Goal: Information Seeking & Learning: Learn about a topic

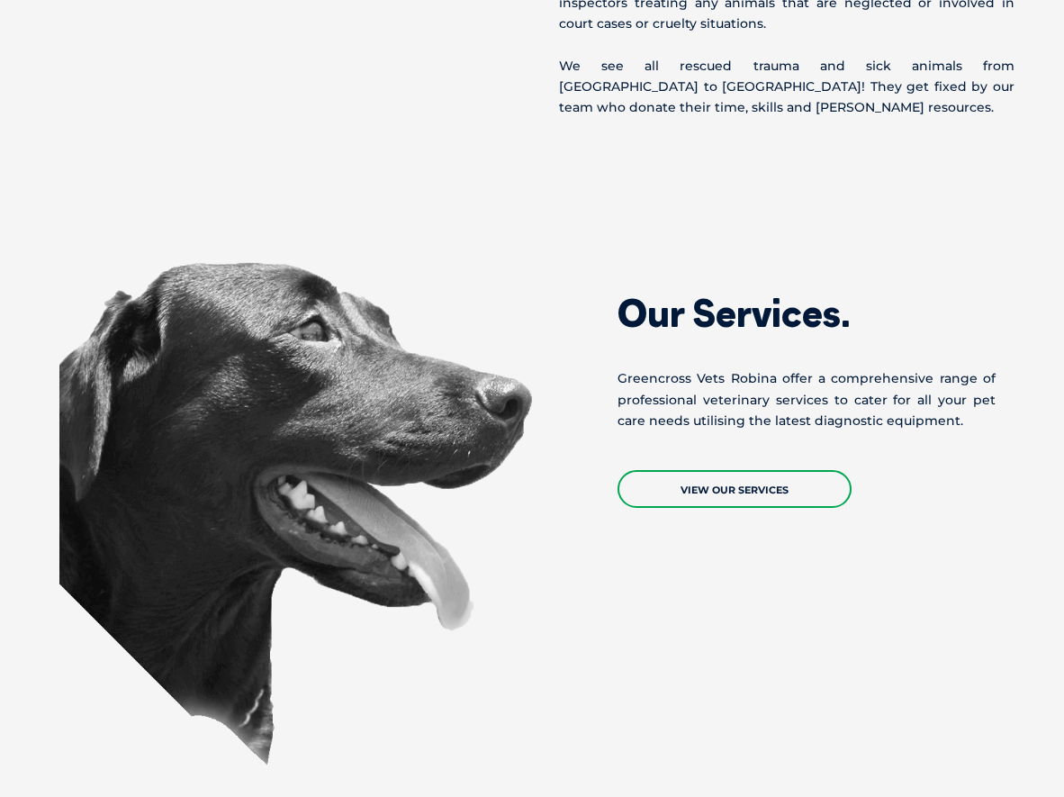
scroll to position [2341, 0]
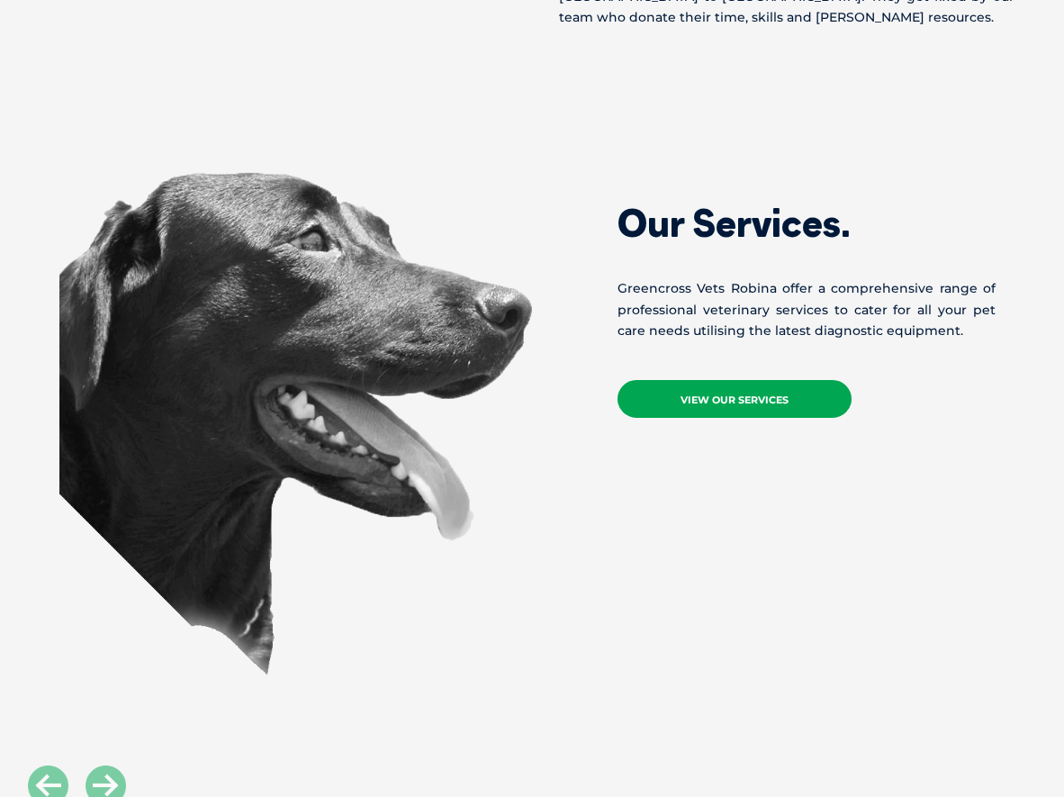
click at [729, 380] on link "View Our Services" at bounding box center [735, 399] width 234 height 38
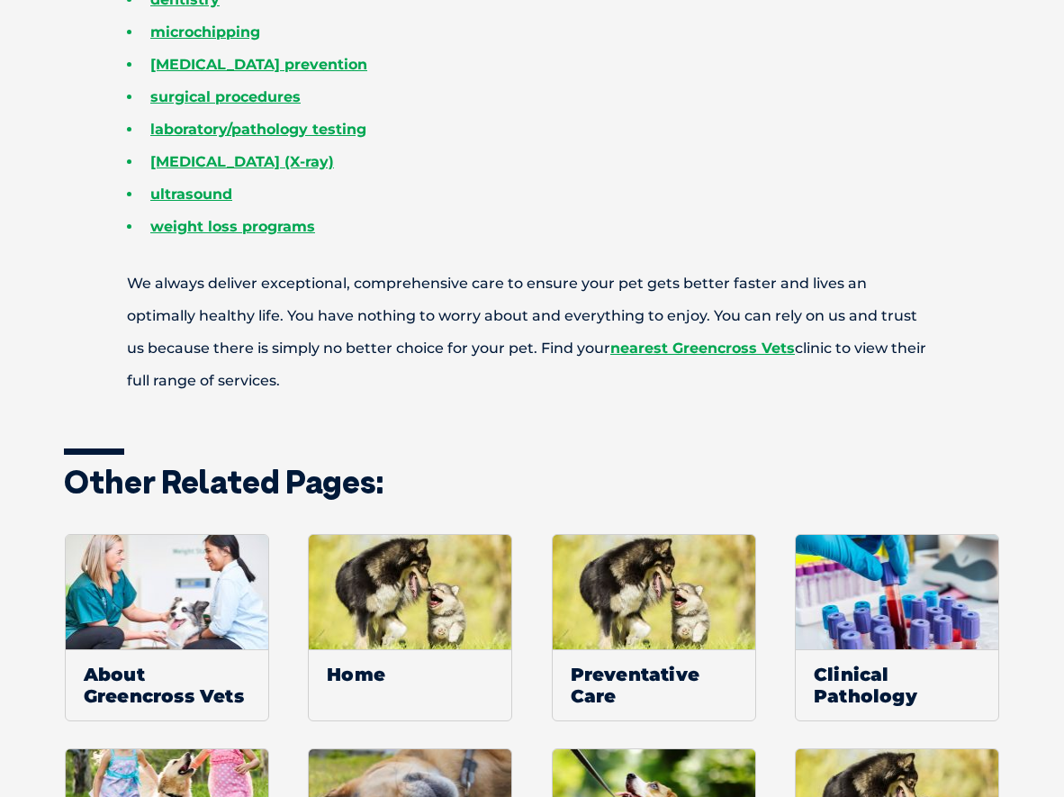
scroll to position [1260, 0]
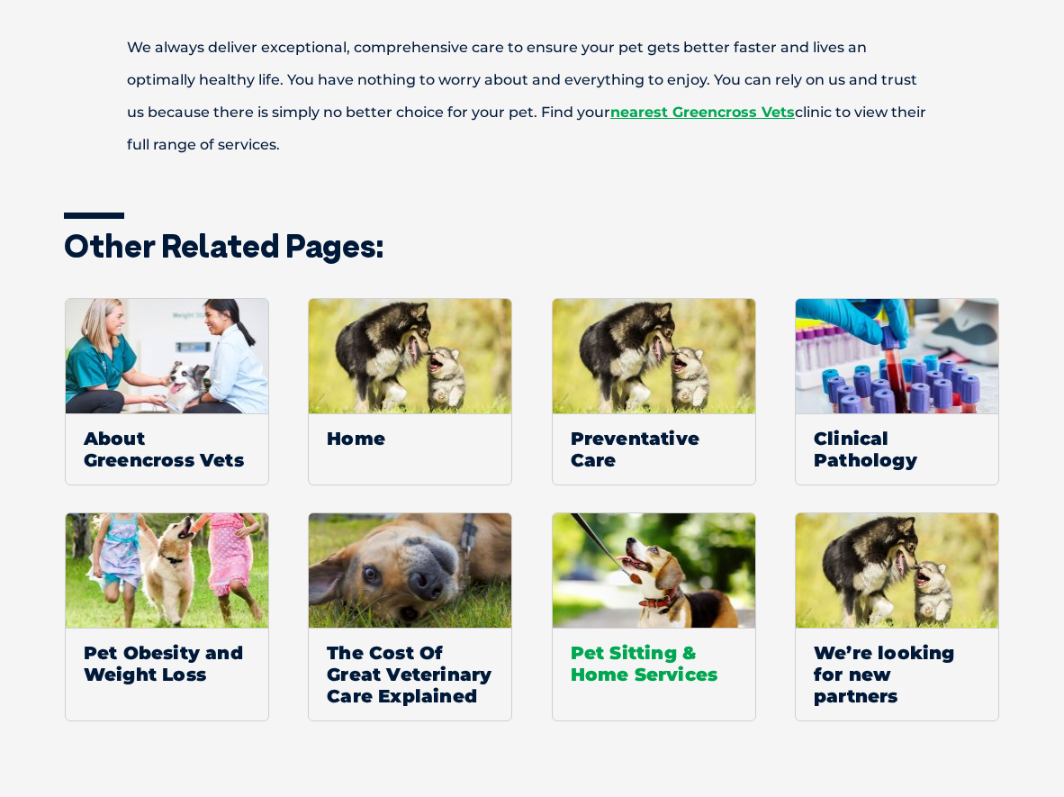
click at [626, 660] on span "Pet Sitting & Home Services" at bounding box center [654, 663] width 203 height 71
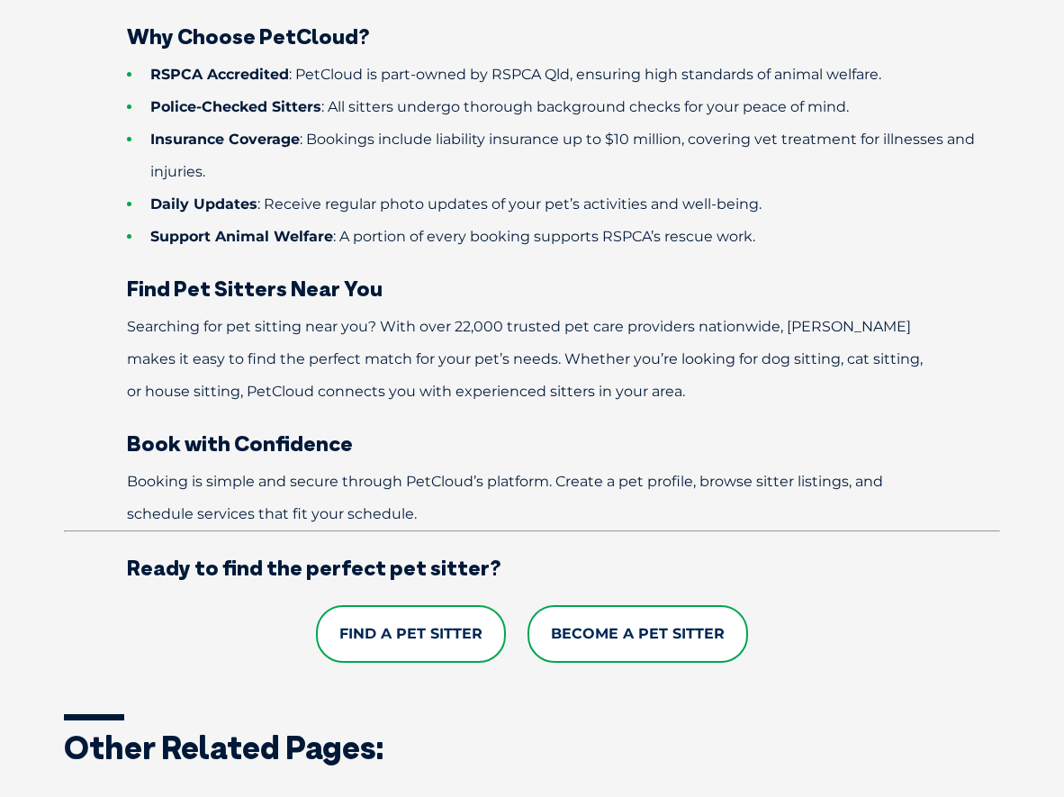
scroll to position [1080, 0]
